Goal: Task Accomplishment & Management: Manage account settings

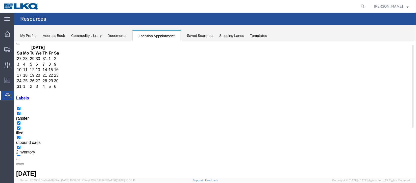
scroll to position [38, 0]
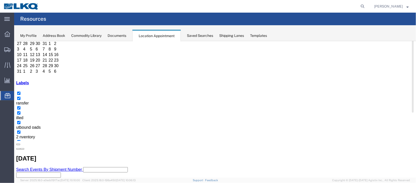
drag, startPoint x: 266, startPoint y: 104, endPoint x: 278, endPoint y: 104, distance: 11.4
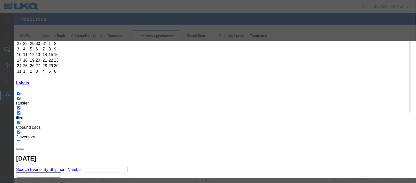
scroll to position [64, 0]
type input "de"
select select "40"
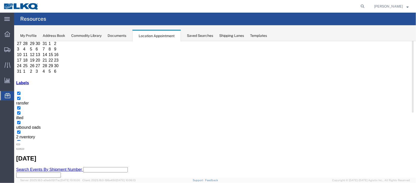
scroll to position [0, 0]
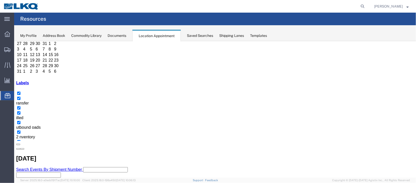
select select "100"
select select "1"
select select
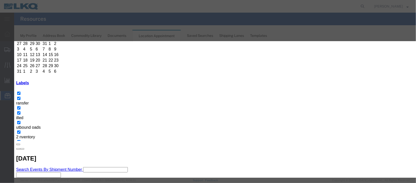
scroll to position [64, 0]
type input "de"
select select "40"
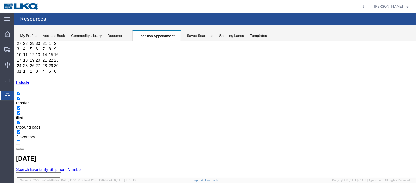
scroll to position [0, 0]
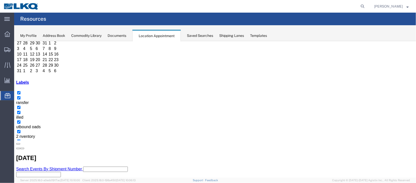
scroll to position [75, 0]
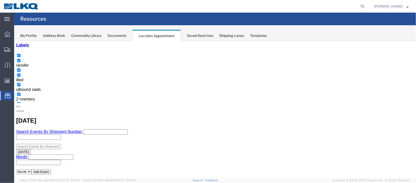
select select "100"
select select "1"
select select
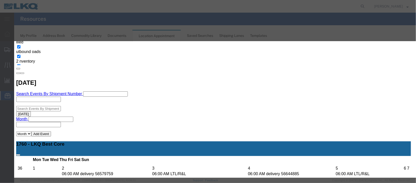
scroll to position [64, 0]
type input "de"
select select "40"
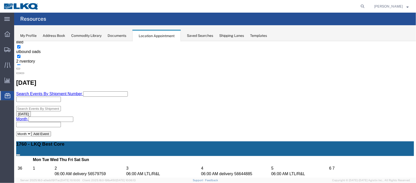
scroll to position [0, 0]
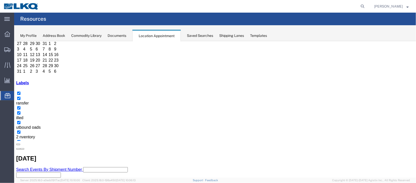
select select "100"
select select "1"
select select
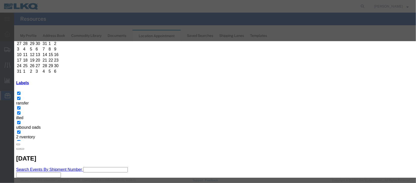
scroll to position [64, 0]
type input "de"
select select "40"
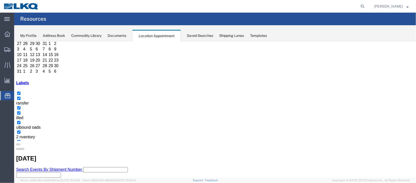
scroll to position [0, 0]
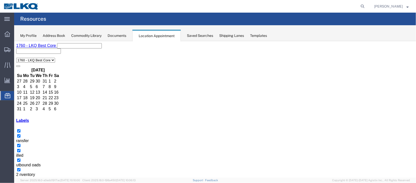
select select "100"
select select "1"
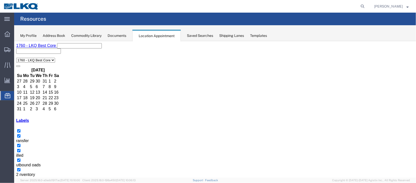
select select
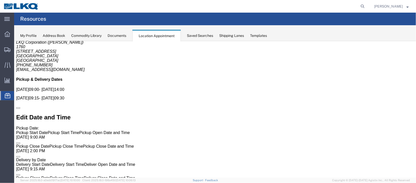
click at [121, 39] on div "My Profile Address Book Commodity Library Documents Location Appointment Saved …" at bounding box center [215, 33] width 402 height 16
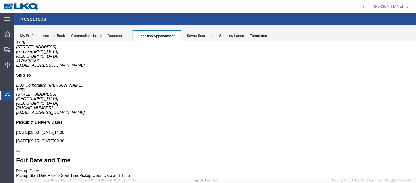
scroll to position [0, 0]
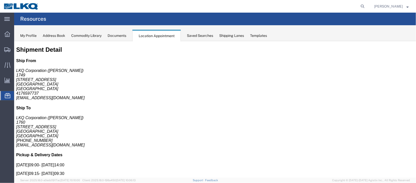
click icon
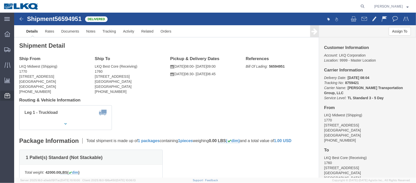
click at [0, 0] on span "Location Appointment" at bounding box center [0, 0] width 0 height 0
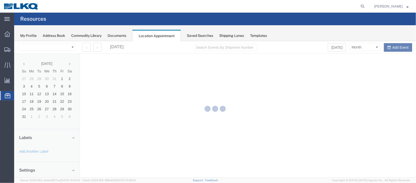
select select "27634"
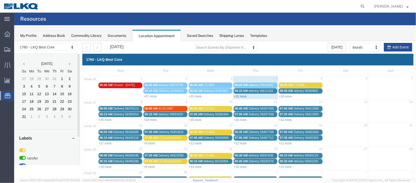
click at [243, 95] on link "+31 more" at bounding box center [240, 96] width 13 height 4
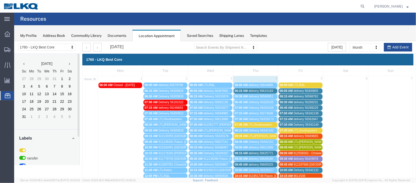
click at [257, 164] on span "delivery 56665025" at bounding box center [260, 165] width 24 height 4
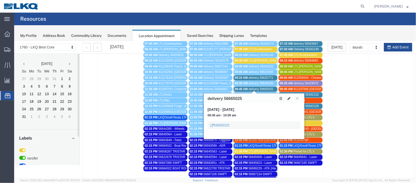
scroll to position [75, 0]
click at [227, 123] on link "56665025" at bounding box center [219, 124] width 19 height 5
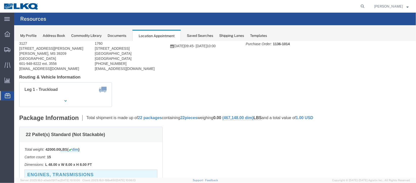
scroll to position [0, 0]
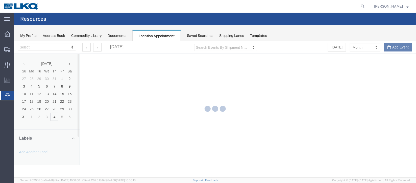
select select "27634"
